Goal: Check status: Check status

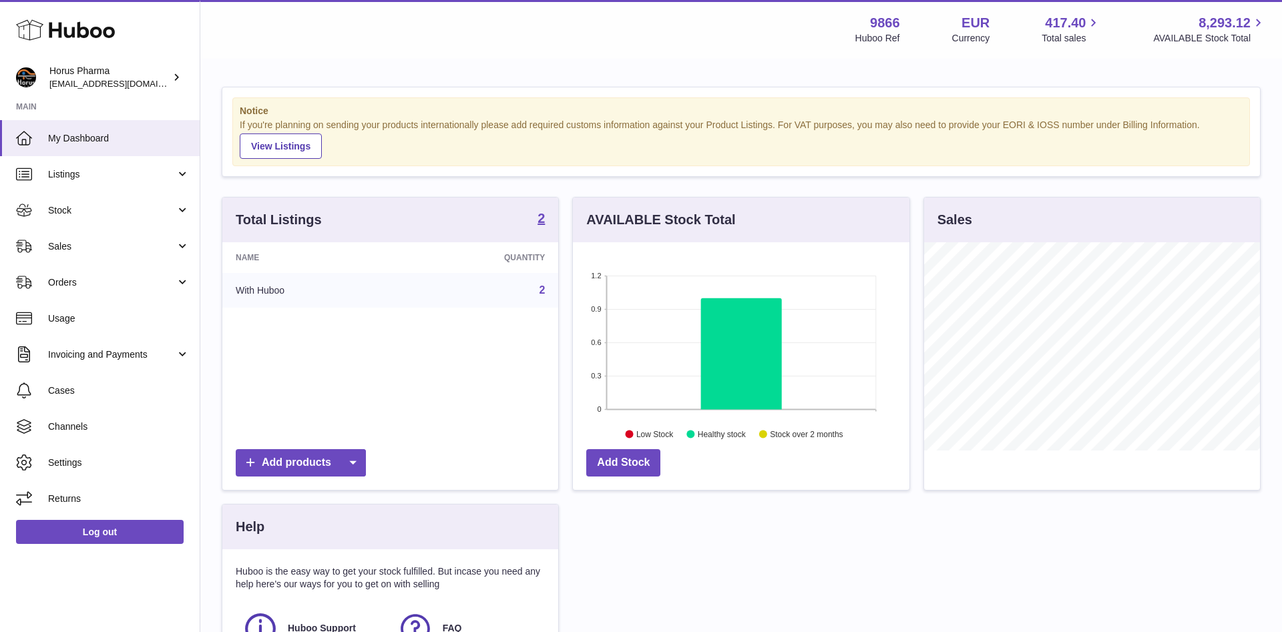
scroll to position [208, 336]
click at [184, 280] on link "Orders" at bounding box center [100, 282] width 200 height 36
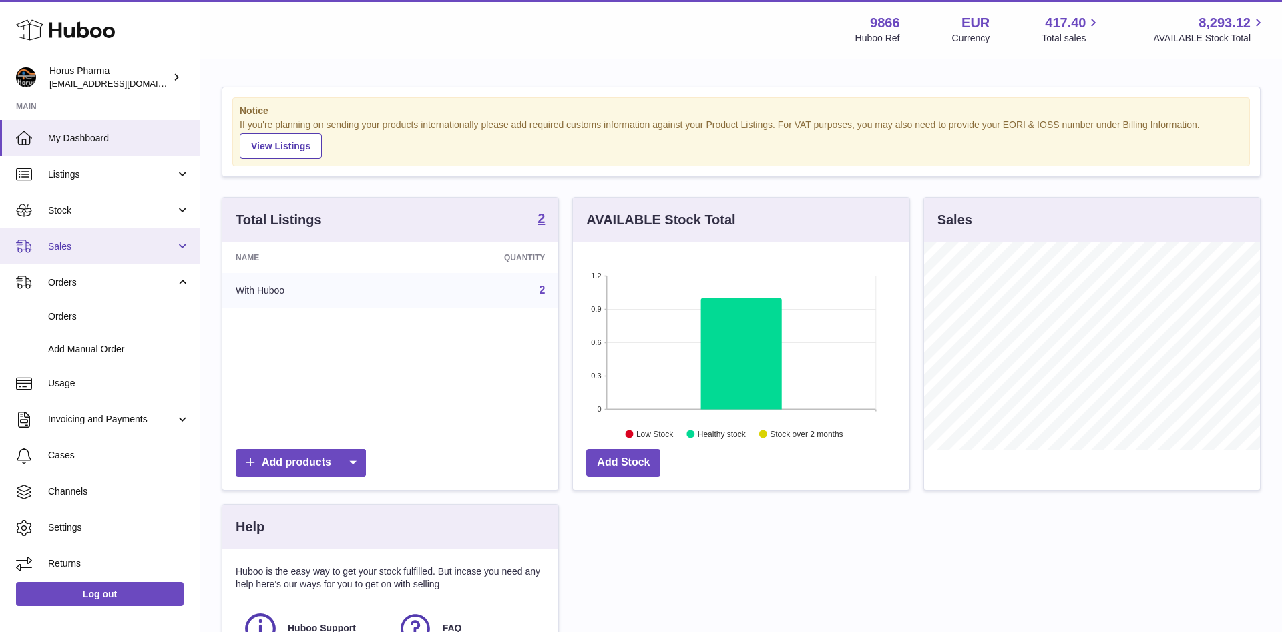
click at [184, 244] on link "Sales" at bounding box center [100, 246] width 200 height 36
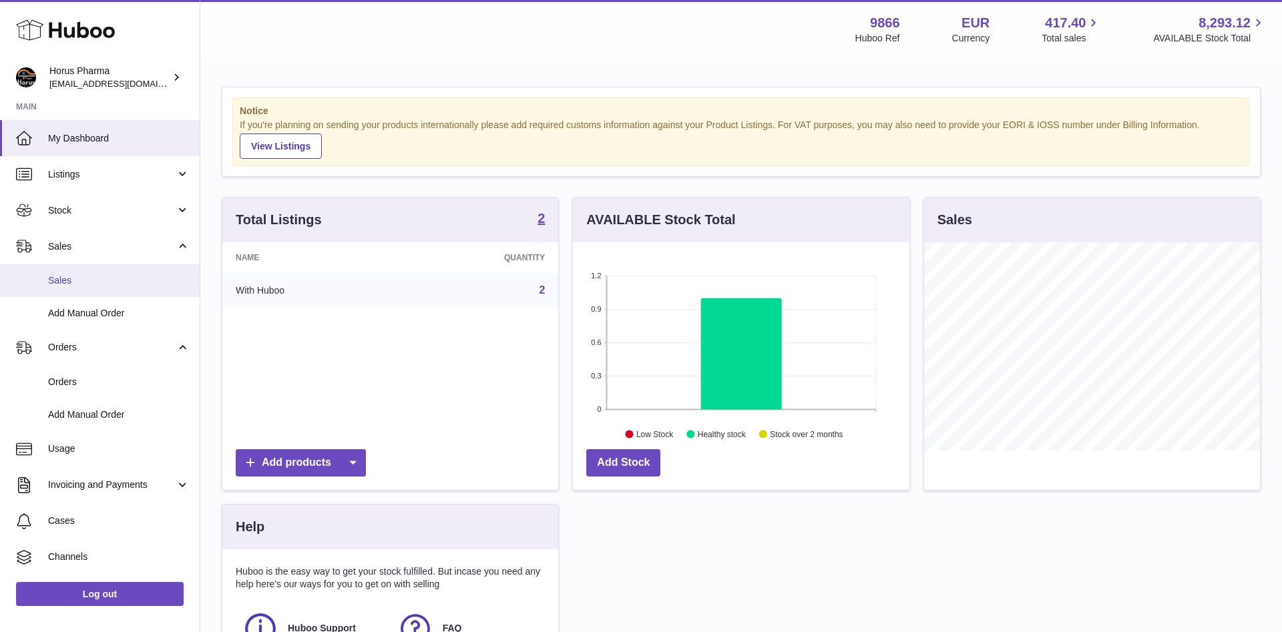
click at [51, 277] on span "Sales" at bounding box center [119, 280] width 142 height 13
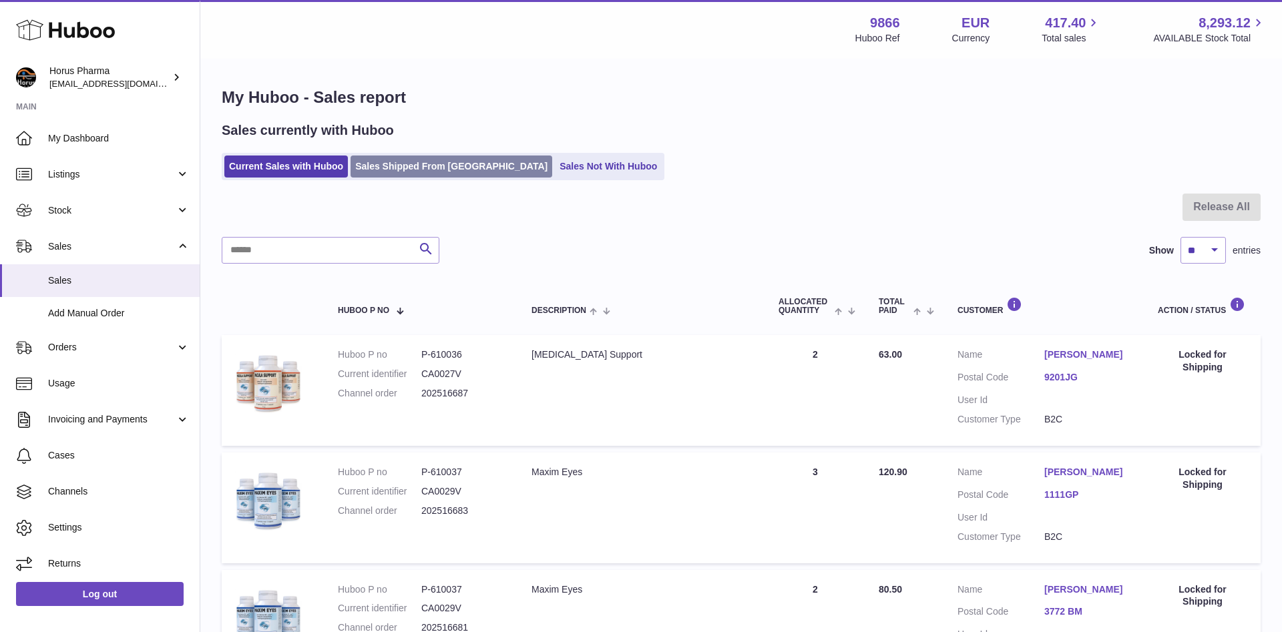
click at [406, 168] on link "Sales Shipped From Huboo" at bounding box center [451, 167] width 202 height 22
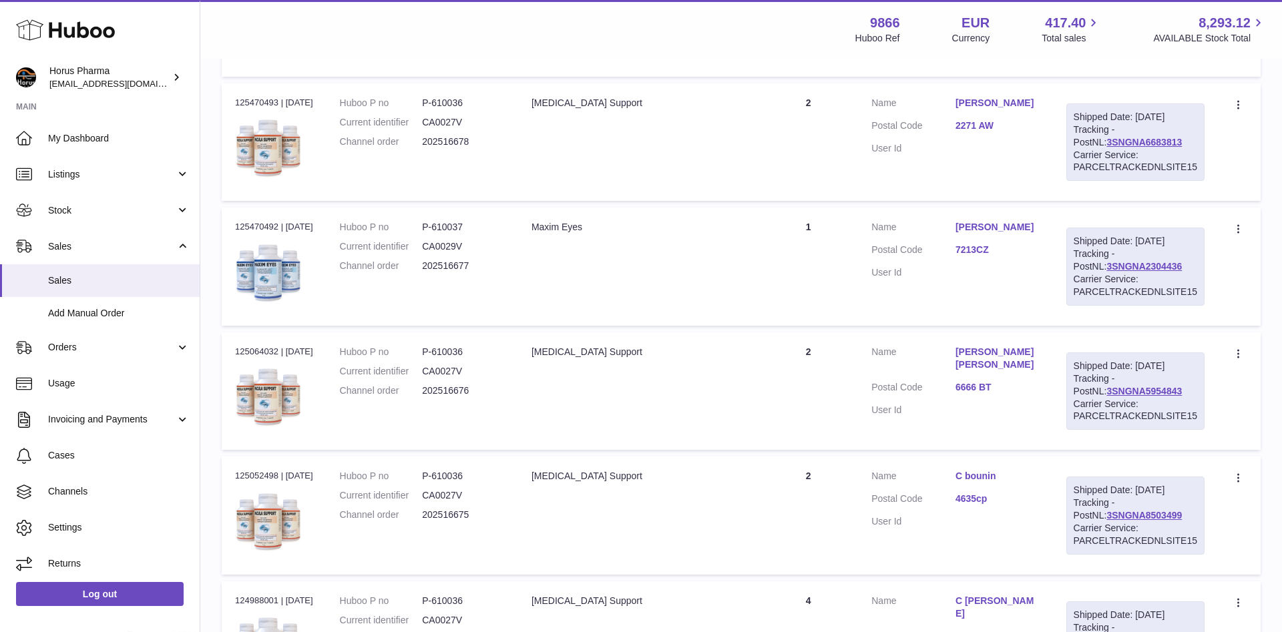
scroll to position [885, 0]
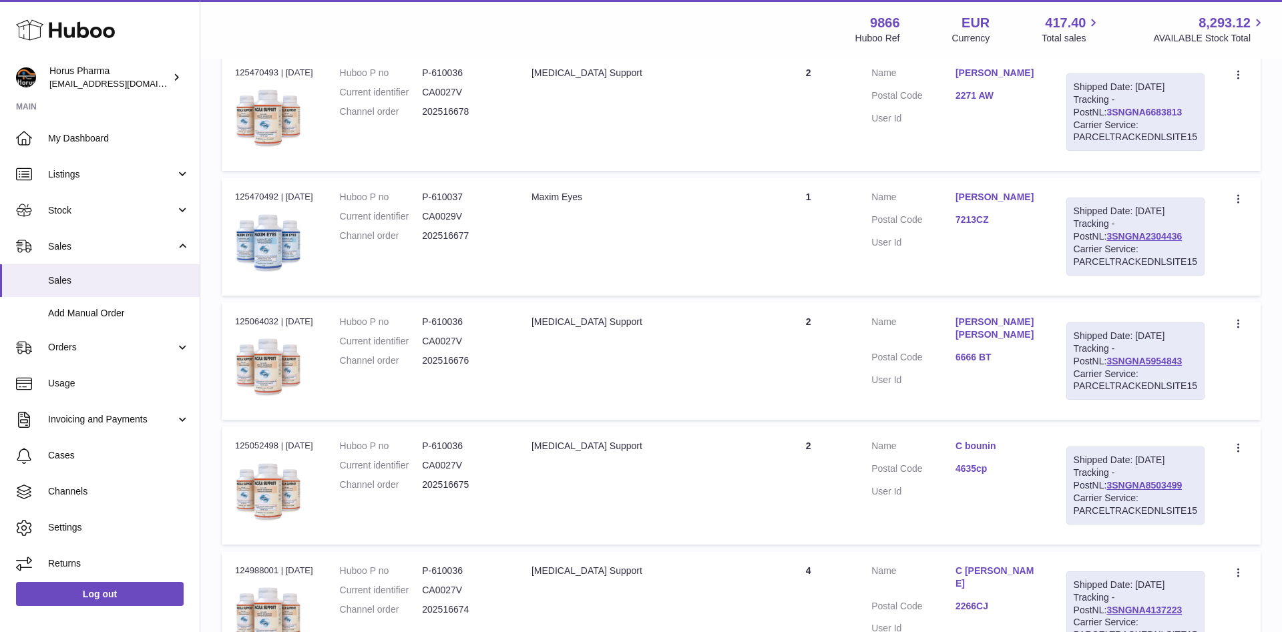
click at [1111, 113] on link "3SNGNA6683813" at bounding box center [1143, 112] width 75 height 11
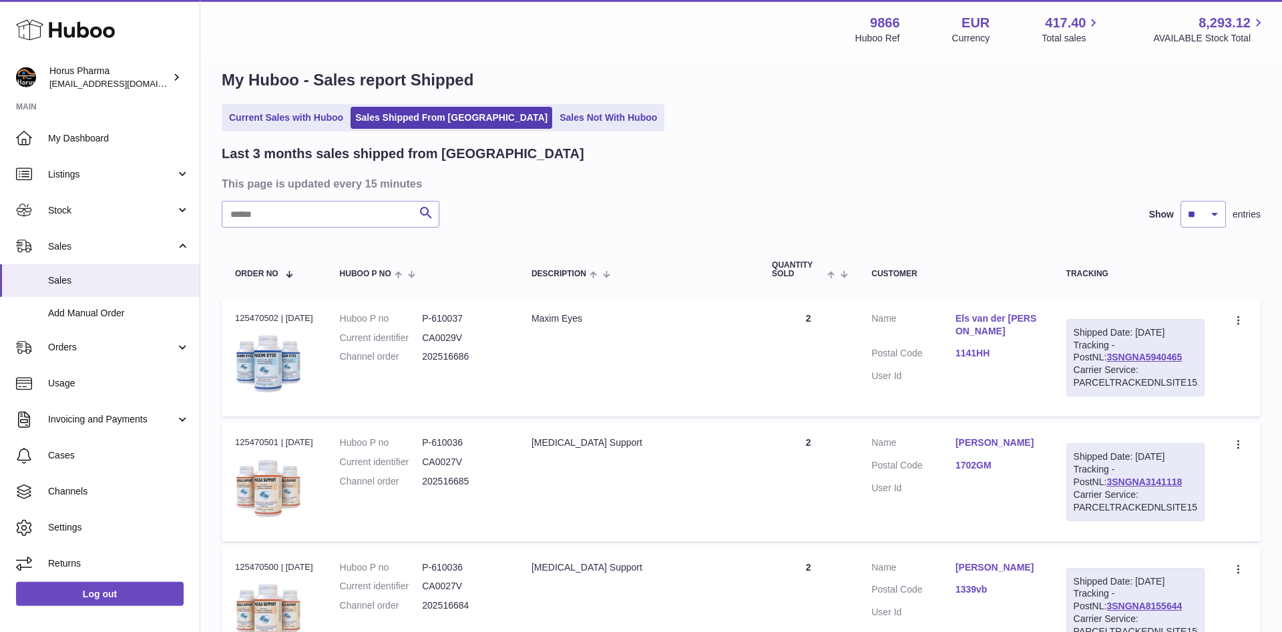
scroll to position [0, 0]
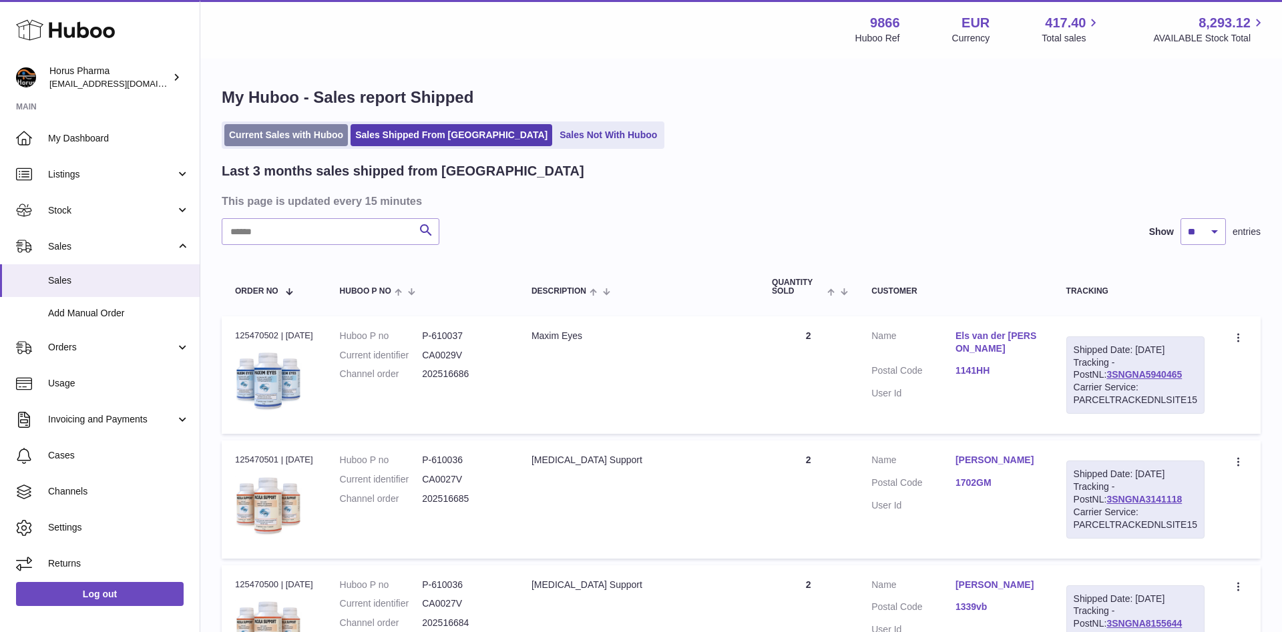
click at [315, 139] on link "Current Sales with Huboo" at bounding box center [285, 135] width 123 height 22
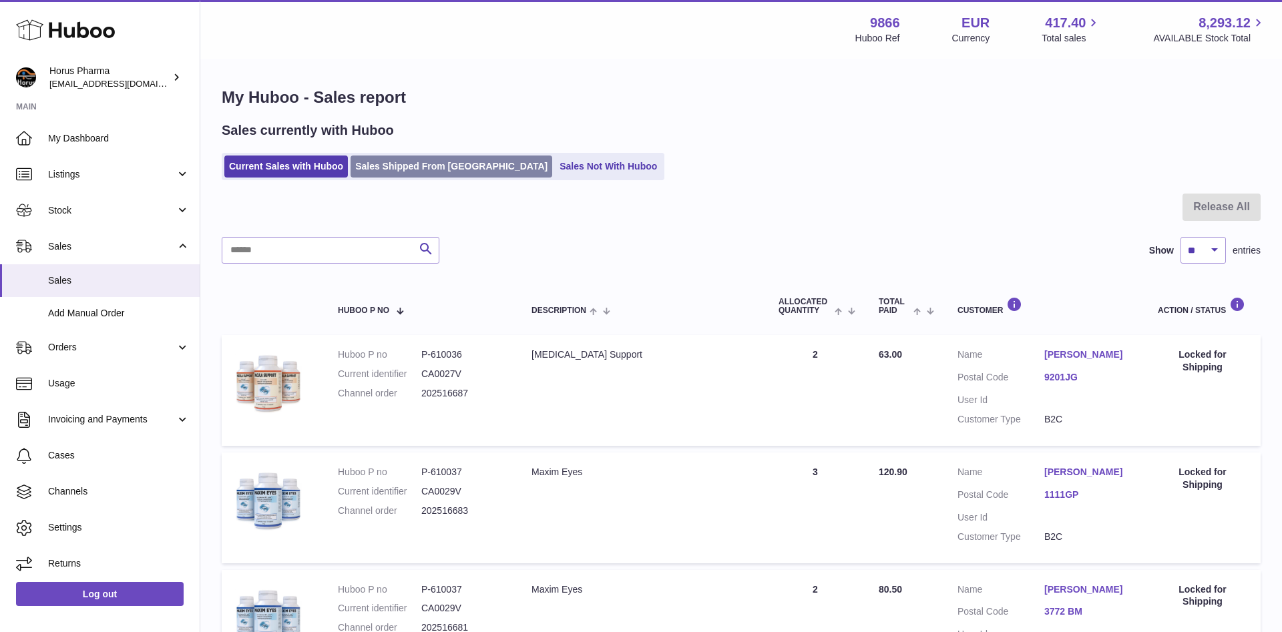
click at [405, 164] on link "Sales Shipped From Huboo" at bounding box center [451, 167] width 202 height 22
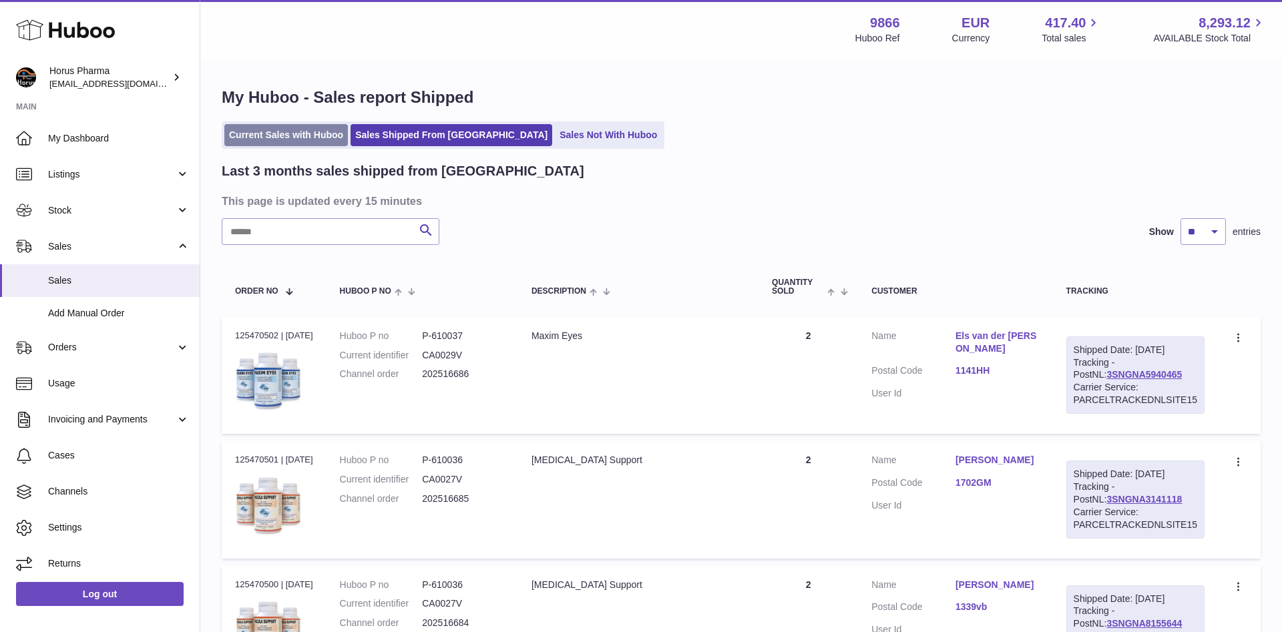
click at [283, 132] on link "Current Sales with Huboo" at bounding box center [285, 135] width 123 height 22
